Goal: Register for event/course

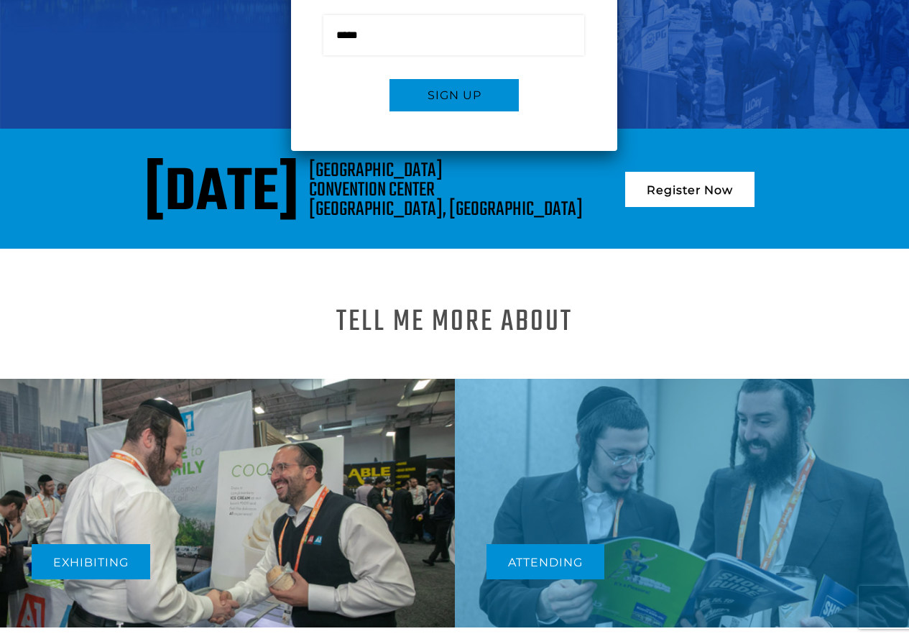
scroll to position [336, 0]
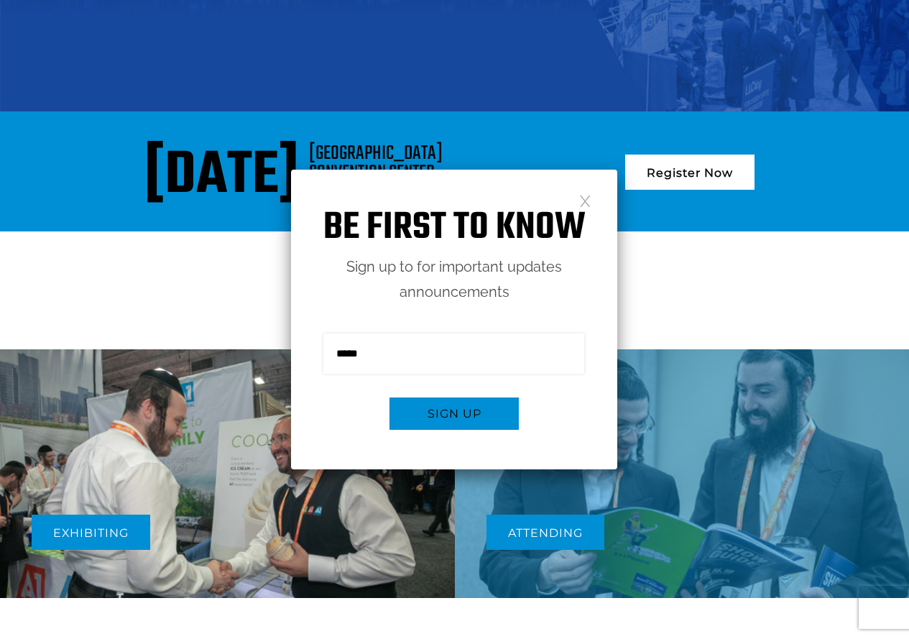
click at [577, 198] on div "Be first to know Sign up to for important updates announcements Sign me up for …" at bounding box center [454, 320] width 326 height 300
click at [585, 203] on link at bounding box center [585, 200] width 12 height 12
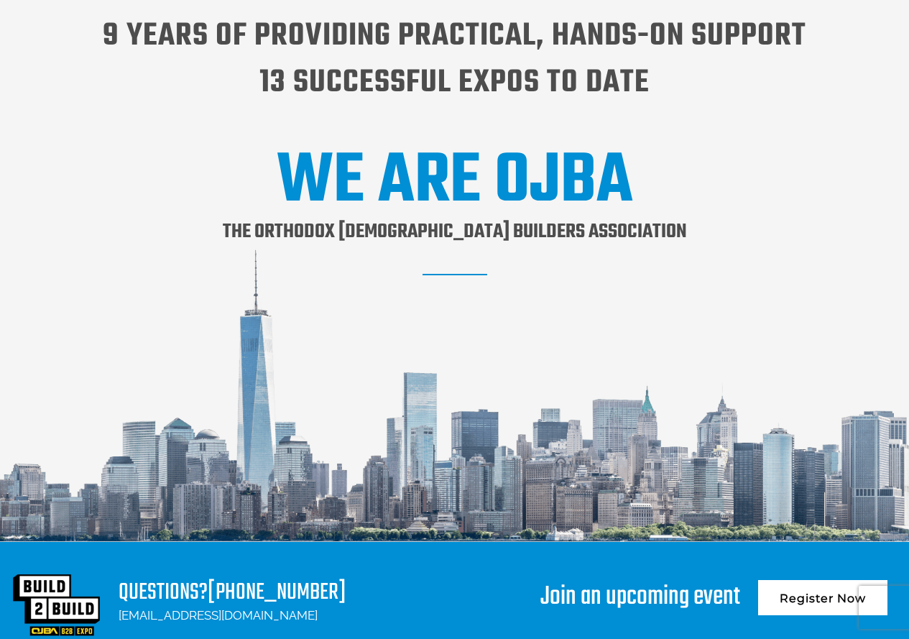
scroll to position [1808, 0]
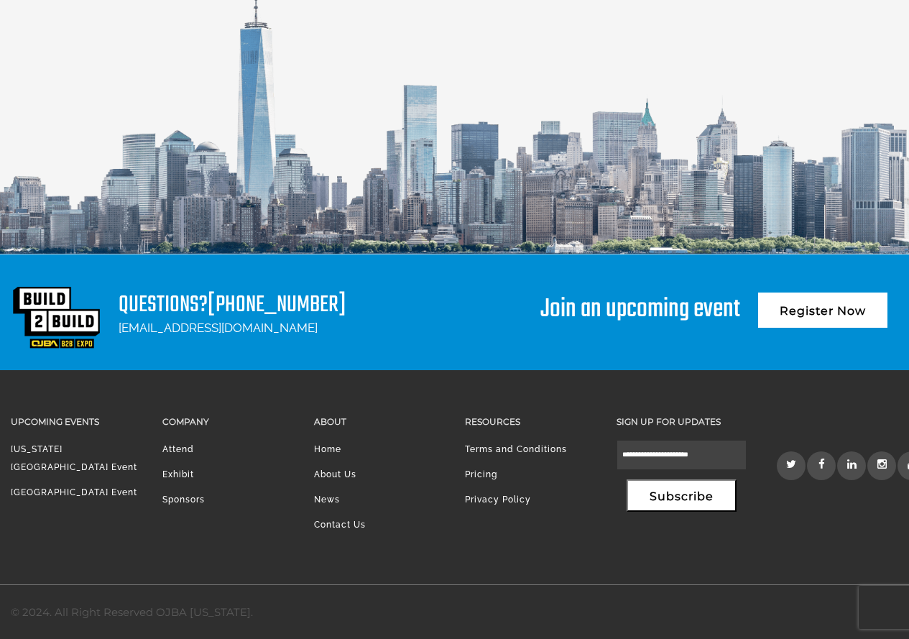
click at [177, 448] on link "Attend" at bounding box center [178, 449] width 32 height 10
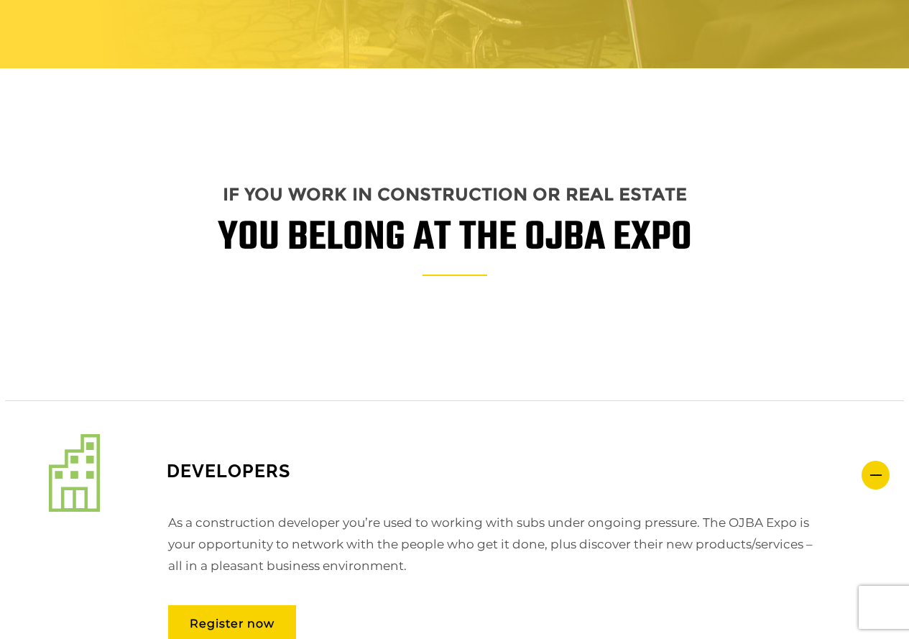
scroll to position [1581, 0]
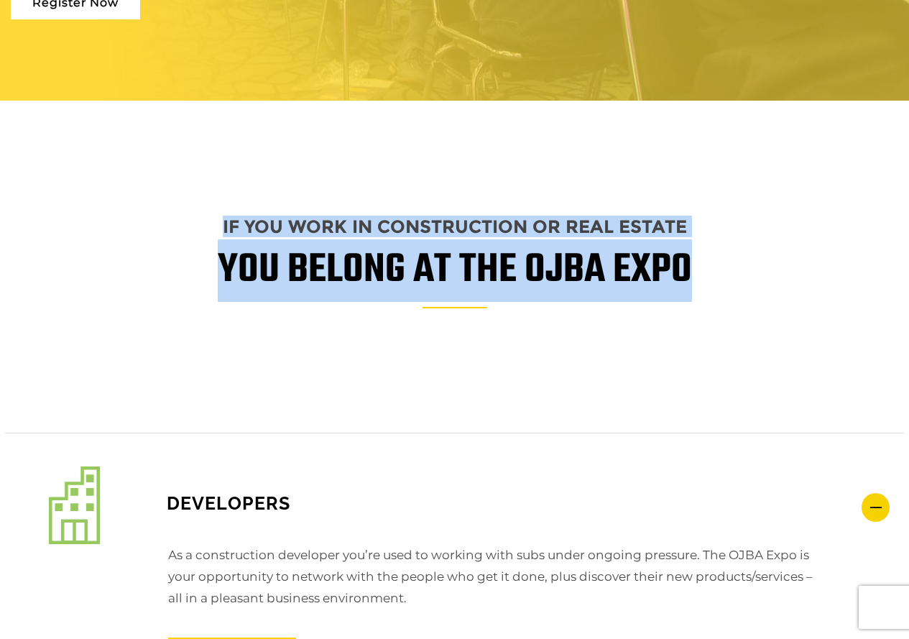
drag, startPoint x: 223, startPoint y: 219, endPoint x: 747, endPoint y: 278, distance: 527.8
click at [693, 267] on div "IF YOU WORK IN CONSTRUCTION OR REAL ESTATE YOU BELONG AT THE OJBA EXPO" at bounding box center [454, 281] width 887 height 119
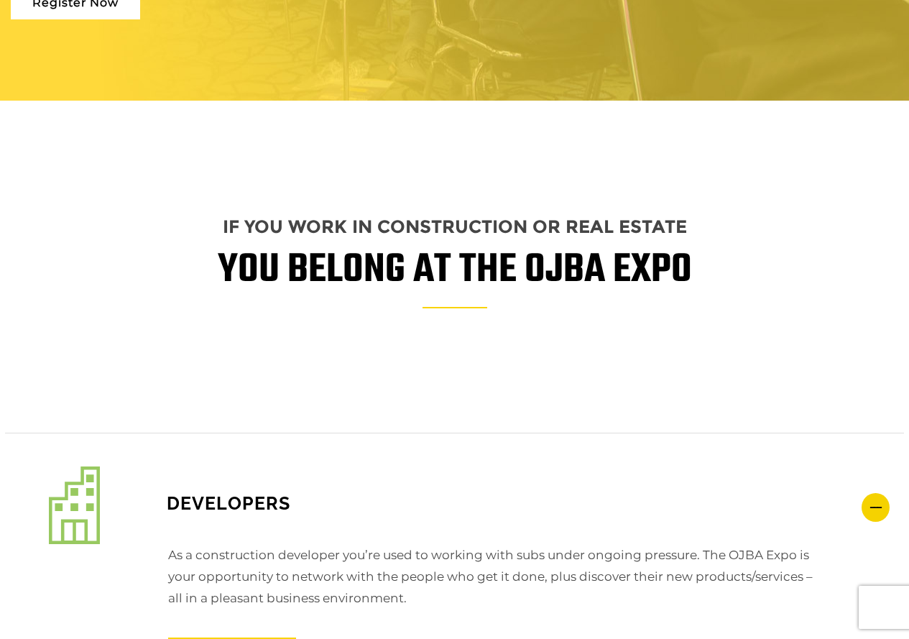
click at [754, 279] on div "IF YOU WORK IN CONSTRUCTION OR REAL ESTATE YOU BELONG AT THE OJBA EXPO" at bounding box center [454, 281] width 887 height 119
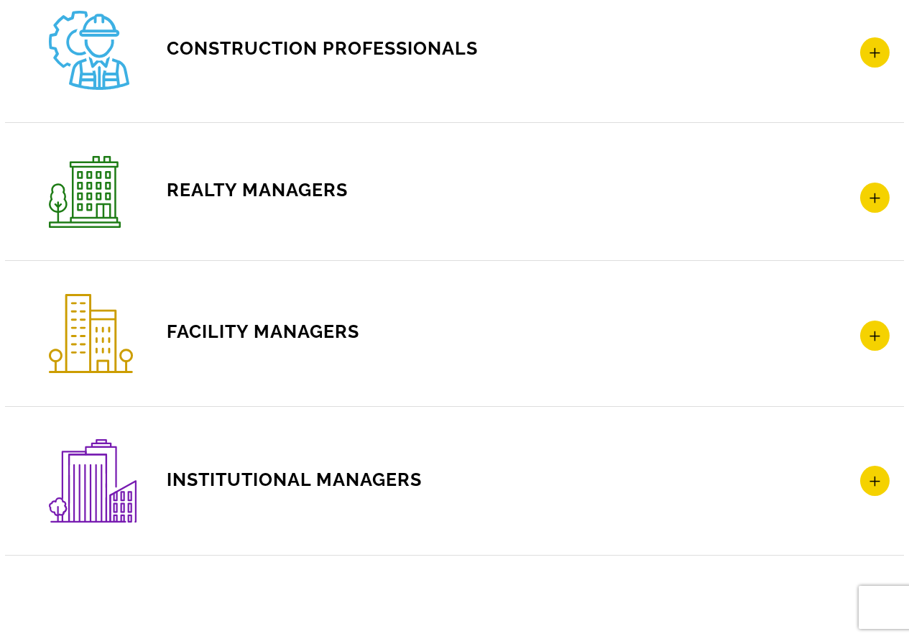
scroll to position [2491, 0]
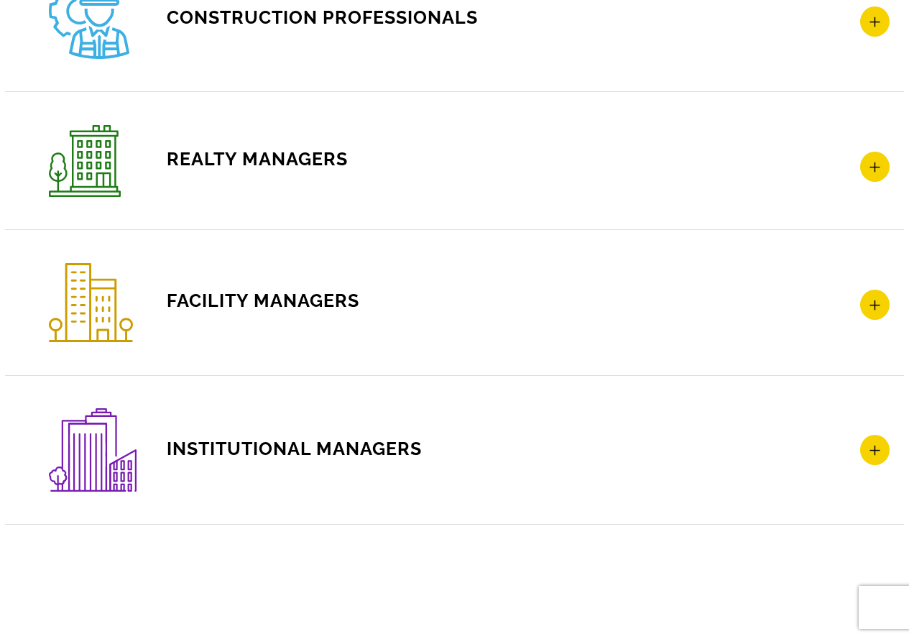
click at [292, 162] on span "REALTY MANAGERS" at bounding box center [198, 159] width 299 height 22
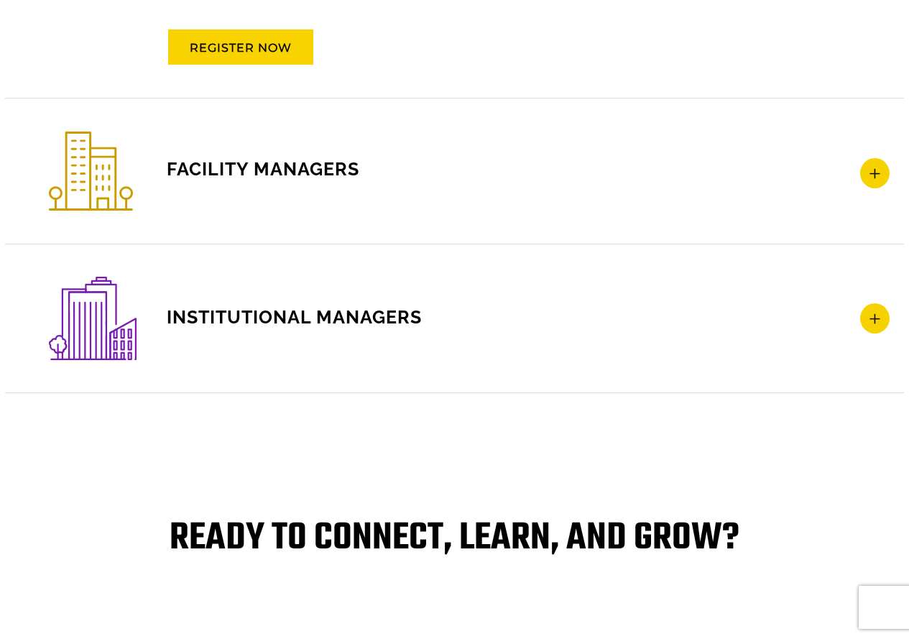
scroll to position [2650, 0]
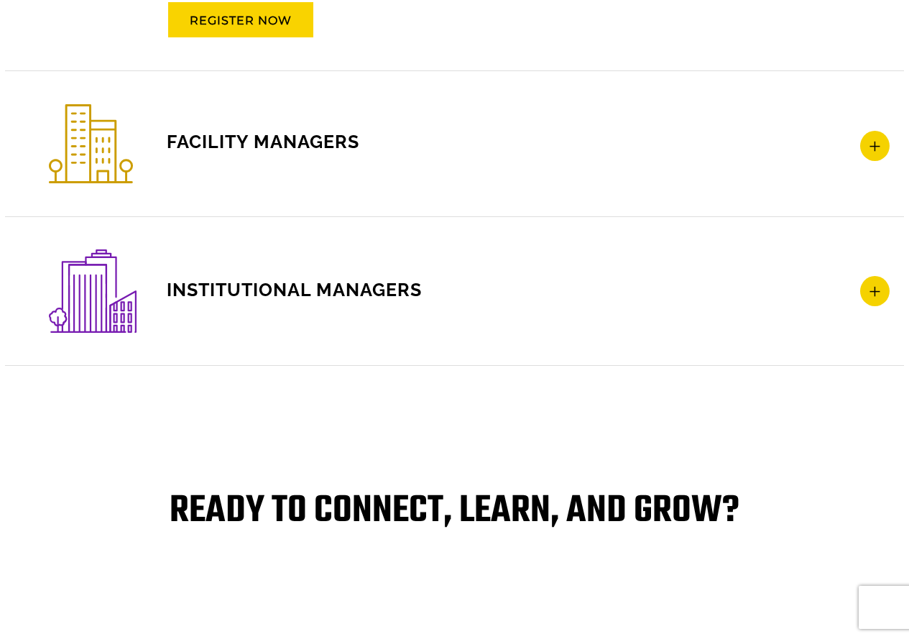
click at [309, 149] on span "FACILITY MANAGERS" at bounding box center [204, 142] width 310 height 22
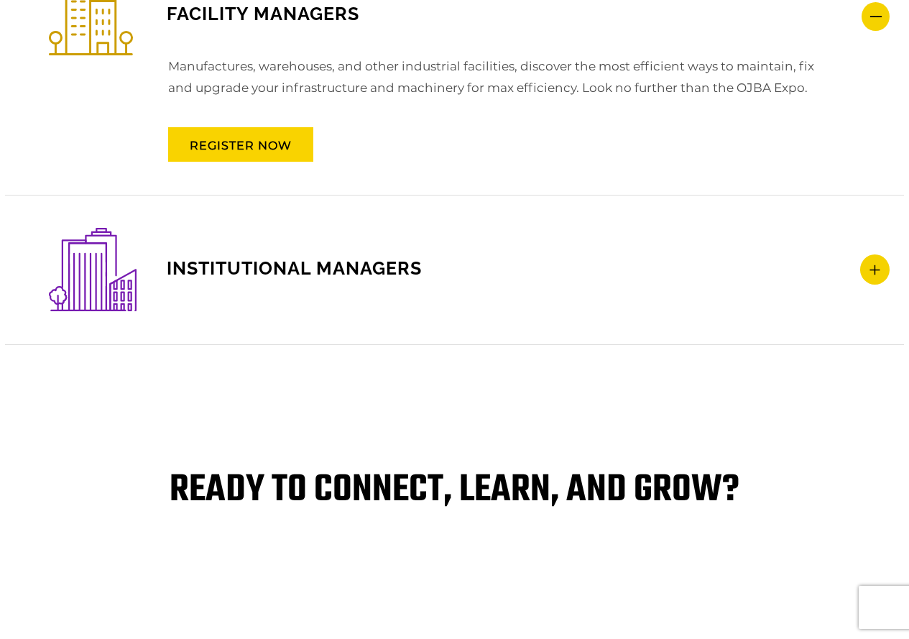
scroll to position [2649, 0]
click at [348, 286] on h4 "INSTITUTIONAL MANAGERS" at bounding box center [469, 269] width 841 height 83
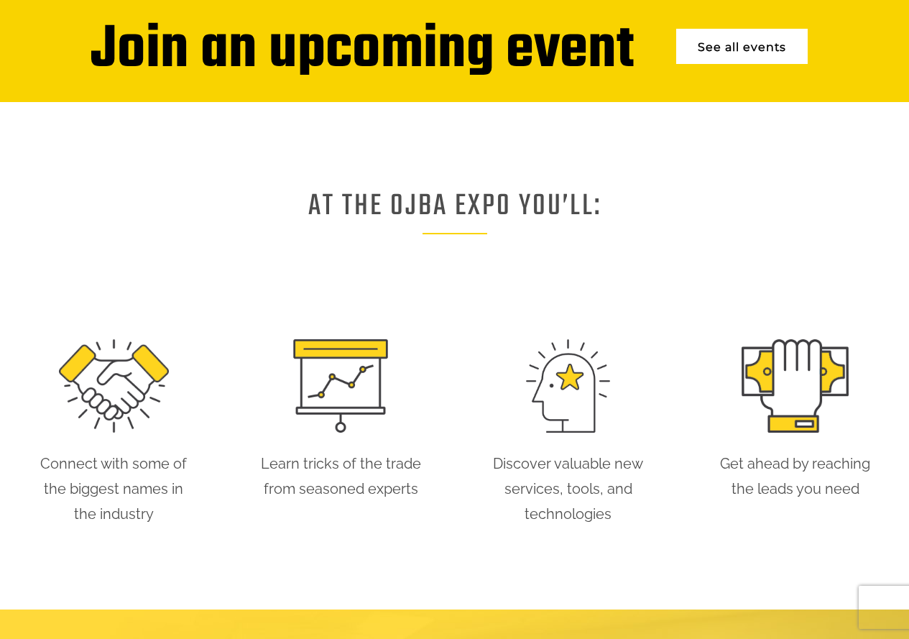
scroll to position [0, 0]
